Goal: Task Accomplishment & Management: Manage account settings

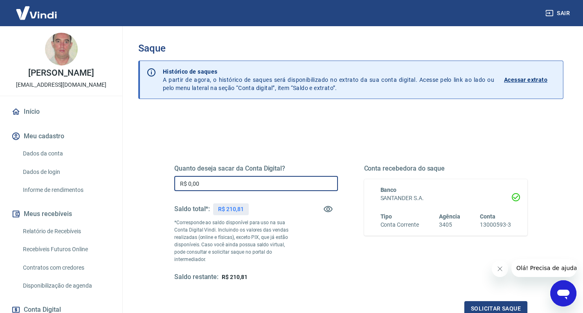
click at [257, 187] on input "R$ 0,00" at bounding box center [256, 183] width 164 height 15
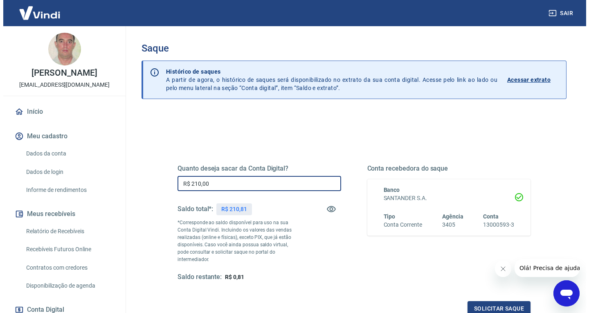
scroll to position [41, 0]
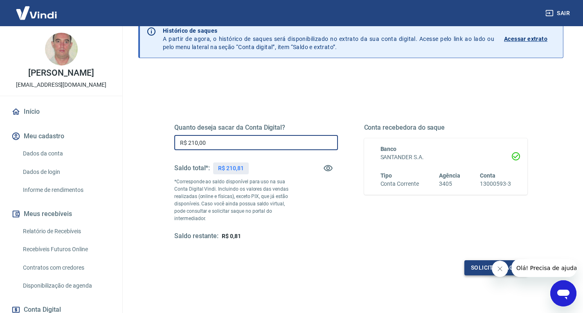
type input "R$ 210,00"
click at [468, 260] on button "Solicitar saque" at bounding box center [495, 267] width 63 height 15
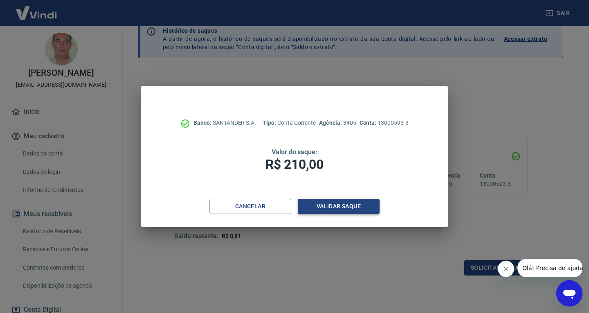
click at [344, 209] on button "Validar saque" at bounding box center [339, 206] width 82 height 15
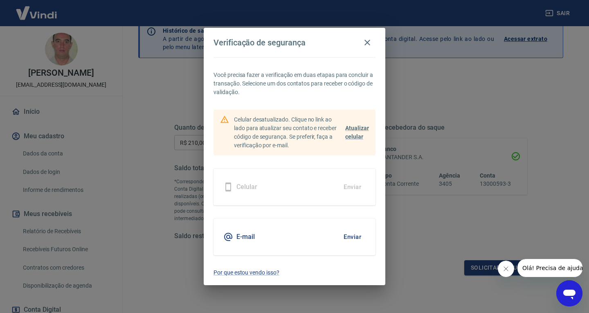
click at [357, 236] on button "Enviar" at bounding box center [352, 236] width 27 height 17
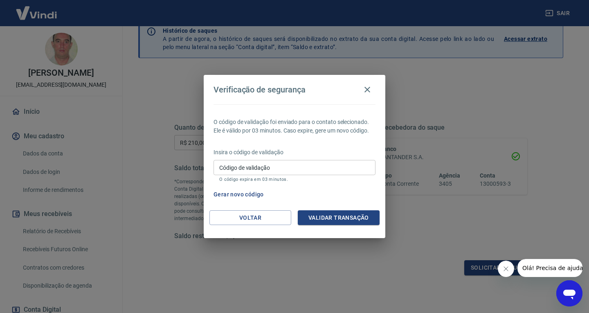
click at [295, 171] on input "Código de validação" at bounding box center [295, 167] width 162 height 15
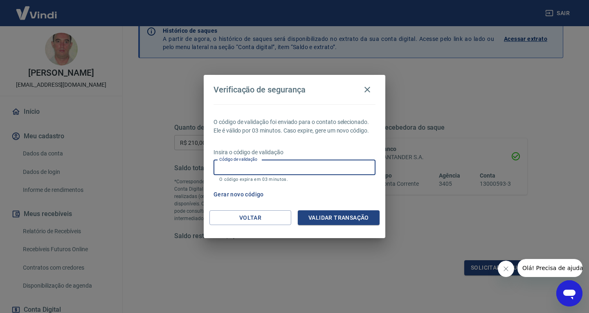
paste input "360016"
type input "360016"
click at [343, 217] on button "Validar transação" at bounding box center [339, 217] width 82 height 15
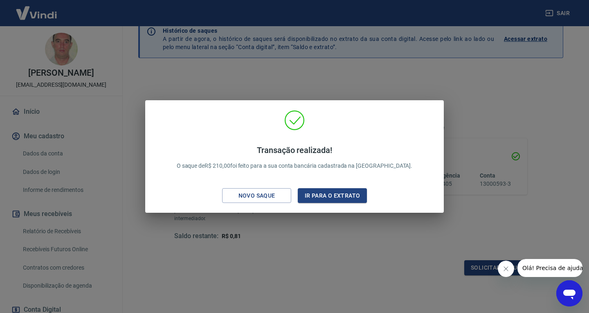
click at [414, 241] on div "Transação realizada! O saque de R$ 210,00 foi feito para a sua conta bancária c…" at bounding box center [294, 156] width 589 height 313
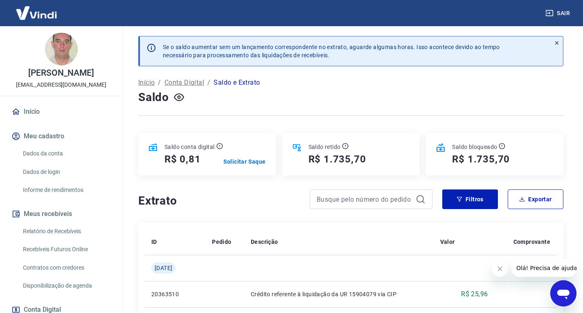
click at [558, 41] on icon at bounding box center [557, 43] width 6 height 6
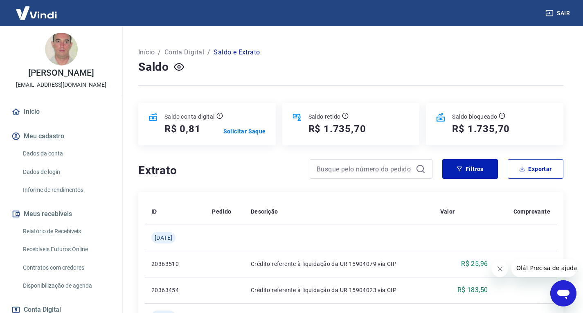
click at [559, 13] on button "Sair" at bounding box center [558, 13] width 29 height 15
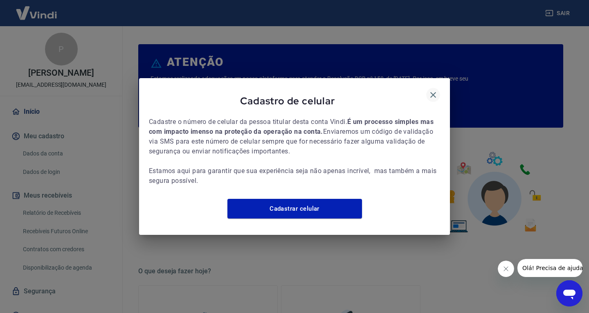
click at [432, 93] on icon "button" at bounding box center [433, 95] width 10 height 10
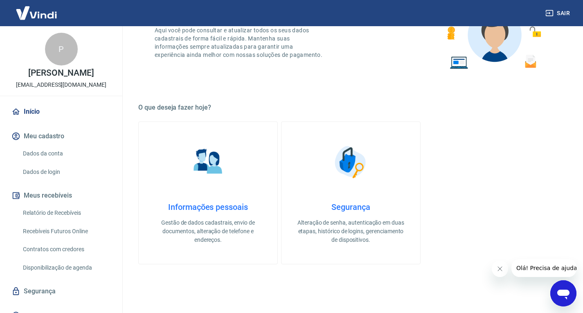
scroll to position [426, 0]
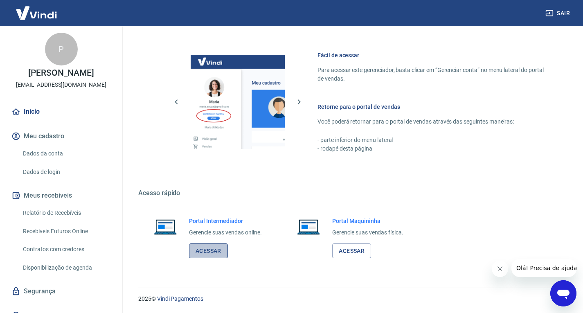
click at [213, 250] on link "Acessar" at bounding box center [208, 250] width 39 height 15
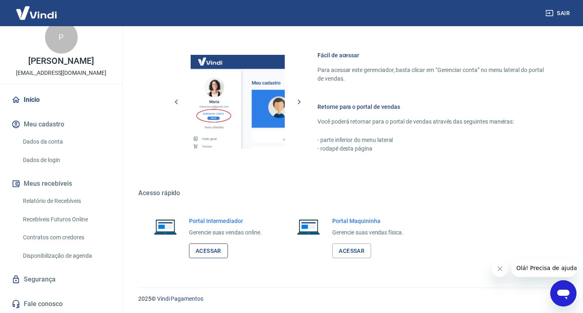
click at [215, 250] on link "Acessar" at bounding box center [208, 250] width 39 height 15
